Goal: Information Seeking & Learning: Learn about a topic

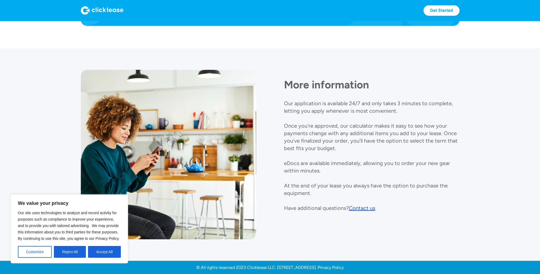
scroll to position [564, 0]
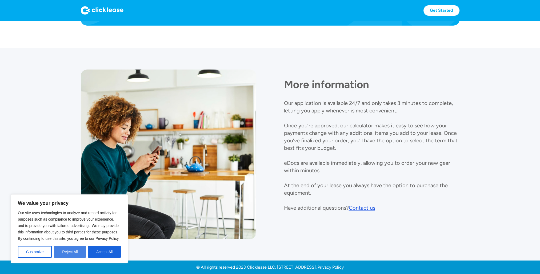
click at [66, 251] on button "Reject All" at bounding box center [70, 252] width 32 height 12
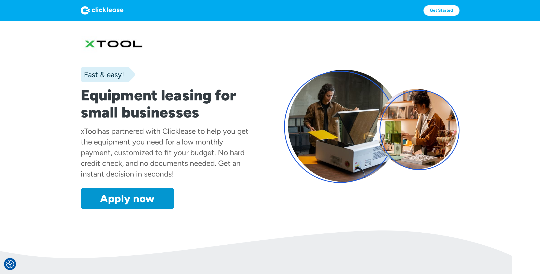
scroll to position [0, 0]
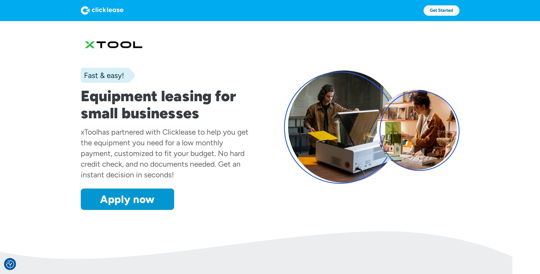
click at [436, 11] on link "Get Started" at bounding box center [441, 10] width 36 height 10
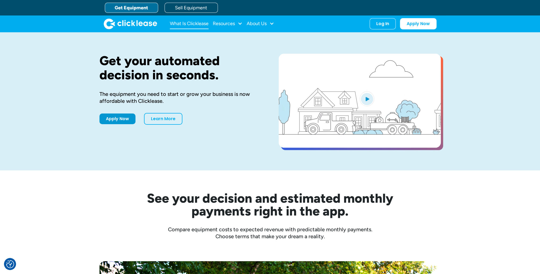
click at [206, 23] on link "What Is Clicklease" at bounding box center [189, 23] width 39 height 11
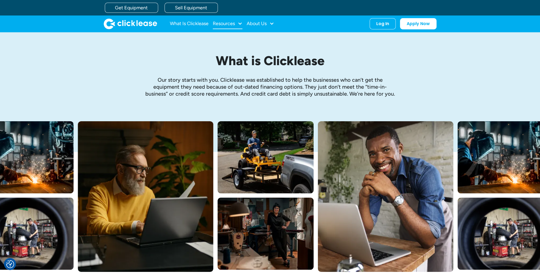
click at [241, 23] on div at bounding box center [240, 23] width 5 height 5
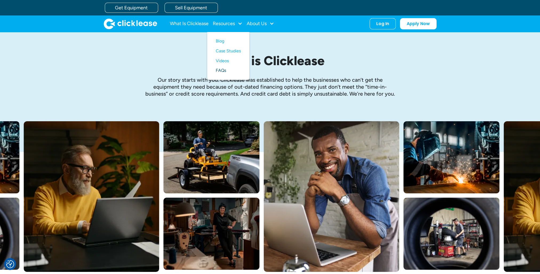
click at [222, 71] on link "FAQs" at bounding box center [228, 71] width 25 height 10
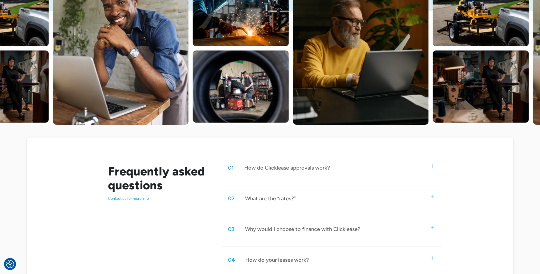
scroll to position [187, 0]
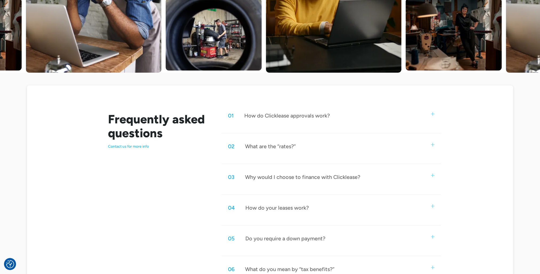
click at [431, 145] on img at bounding box center [432, 144] width 3 height 3
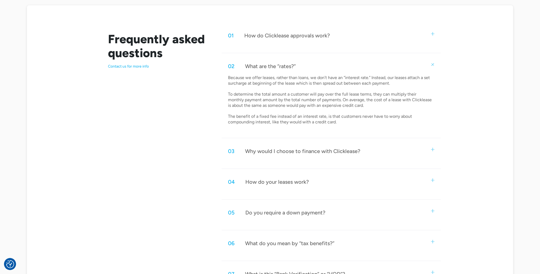
scroll to position [320, 0]
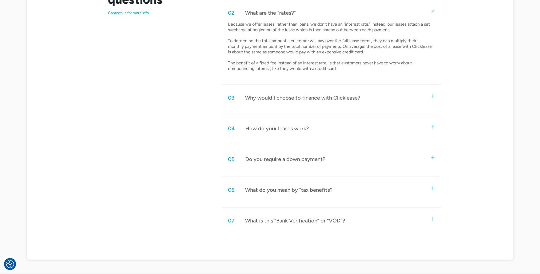
click at [296, 188] on div "What do you mean by “tax benefits?”" at bounding box center [289, 189] width 89 height 7
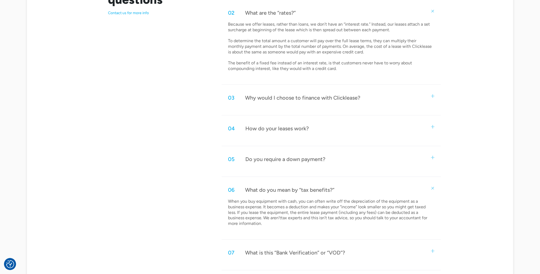
click at [304, 187] on div "What do you mean by “tax benefits?”" at bounding box center [289, 189] width 89 height 7
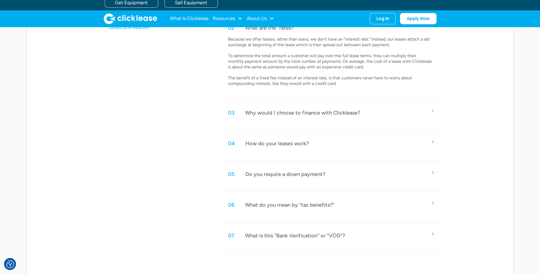
scroll to position [293, 0]
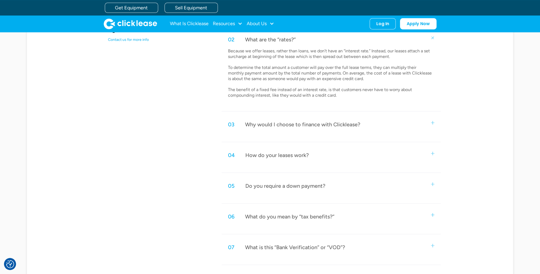
click at [270, 153] on div "How do your leases work?" at bounding box center [276, 154] width 63 height 7
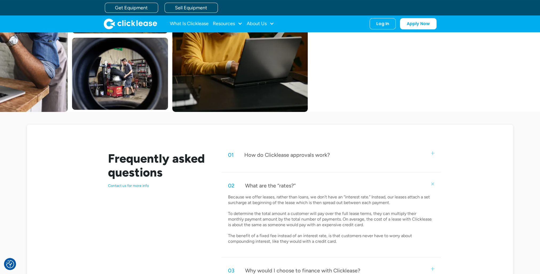
scroll to position [0, 0]
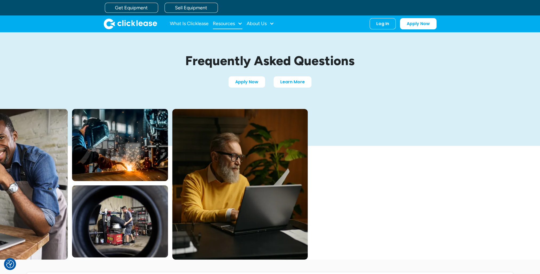
click at [235, 24] on div "Resources" at bounding box center [228, 23] width 30 height 11
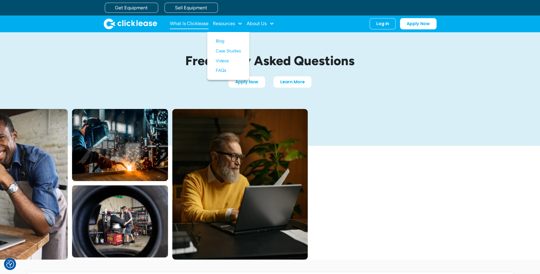
click at [196, 22] on link "What Is Clicklease" at bounding box center [189, 23] width 39 height 11
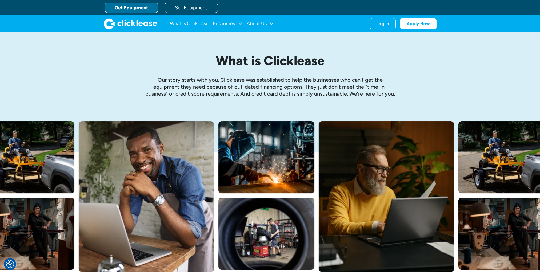
click at [130, 6] on link "Get Equipment" at bounding box center [131, 8] width 53 height 10
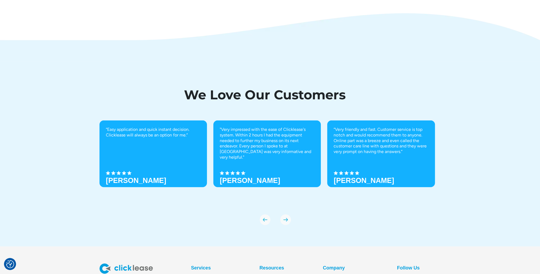
scroll to position [1840, 0]
